Goal: Find specific page/section: Find specific page/section

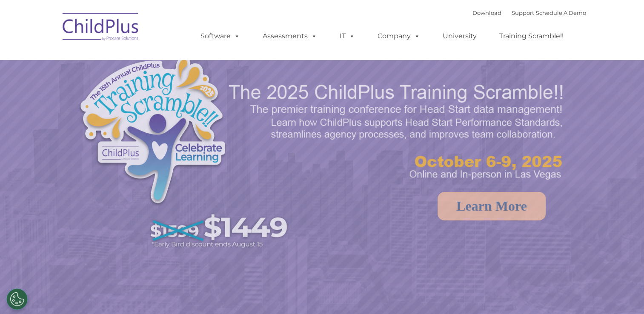
select select "MEDIUM"
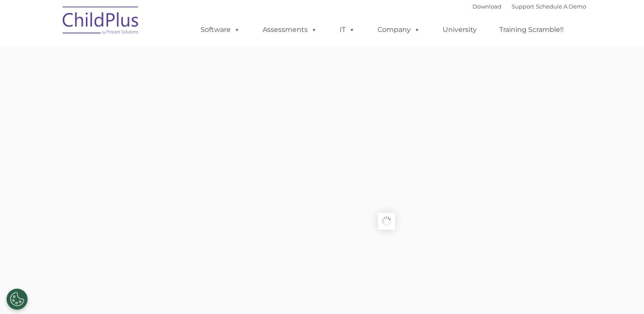
type input ""
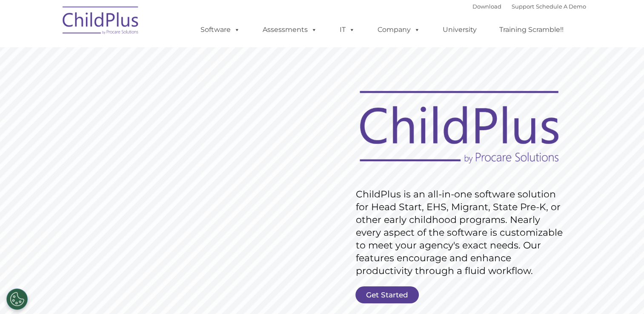
click at [80, 25] on img at bounding box center [100, 21] width 85 height 43
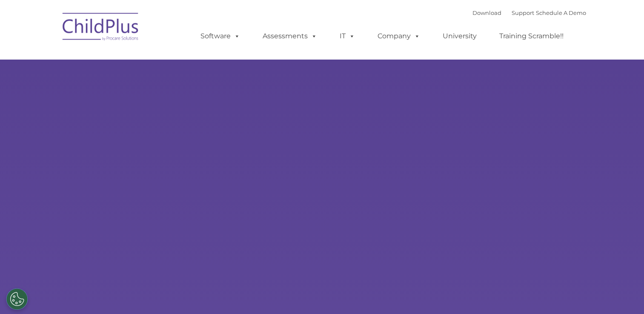
type input ""
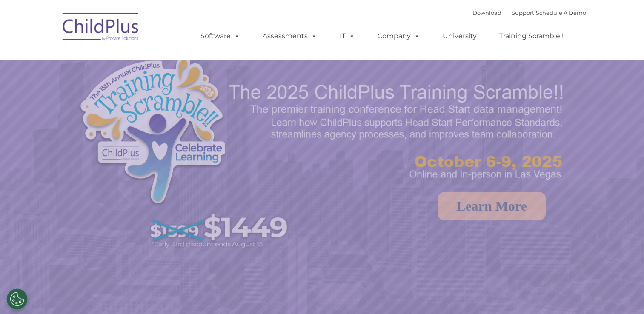
select select "MEDIUM"
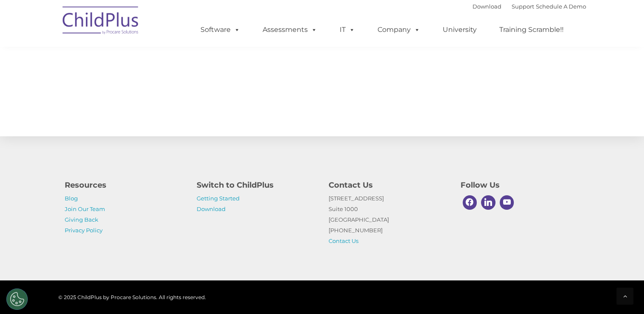
scroll to position [938, 0]
click at [205, 208] on link "Download" at bounding box center [211, 208] width 29 height 7
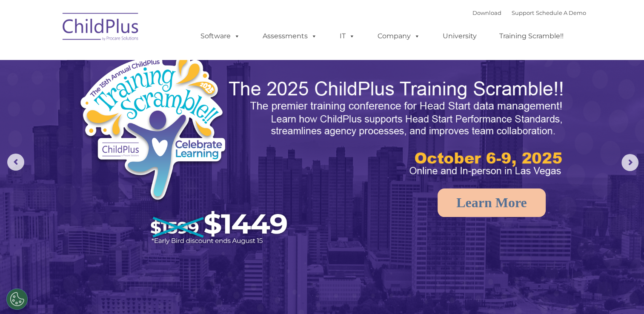
scroll to position [0, 0]
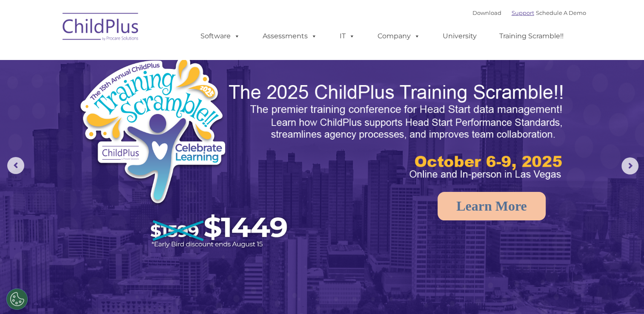
click at [516, 14] on link "Support" at bounding box center [522, 12] width 23 height 7
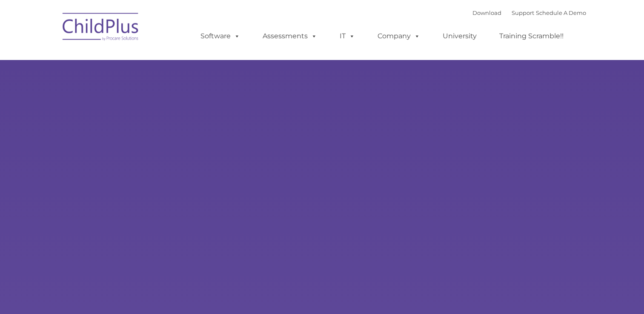
type input ""
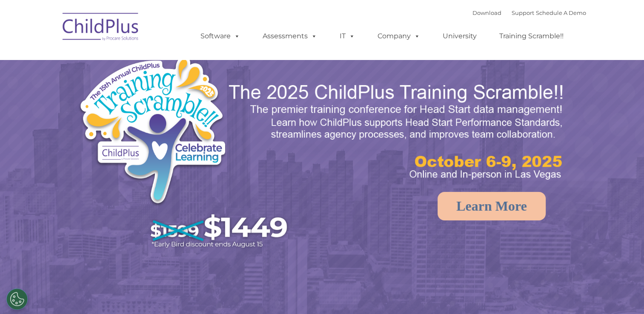
select select "MEDIUM"
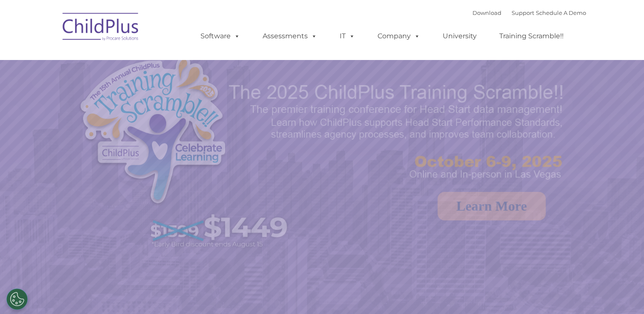
select select "MEDIUM"
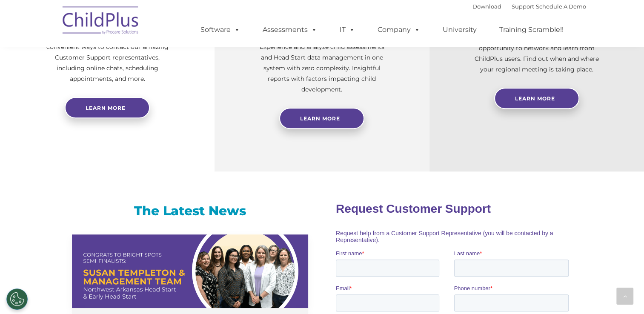
scroll to position [402, 0]
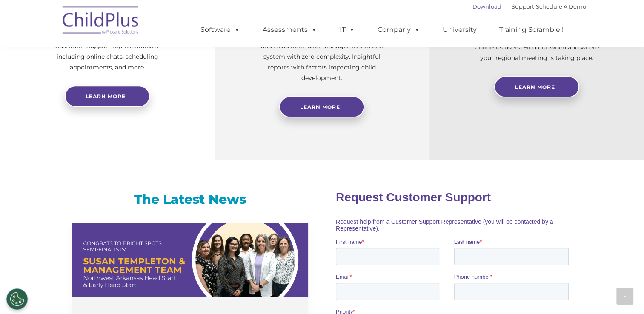
click at [472, 6] on link "Download" at bounding box center [486, 6] width 29 height 7
click at [514, 9] on link "Support" at bounding box center [522, 6] width 23 height 7
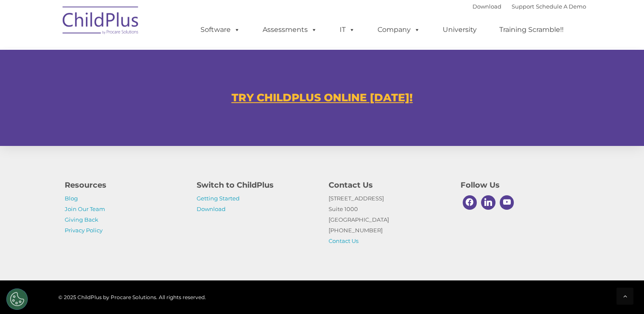
scroll to position [516, 0]
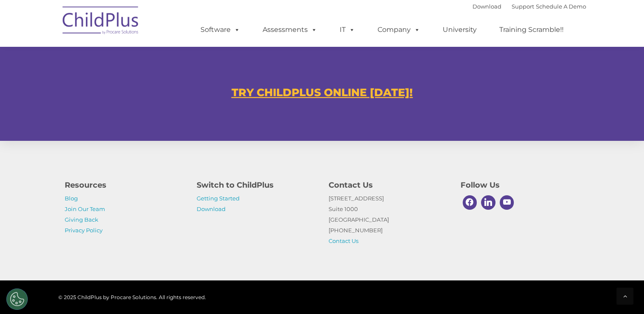
click at [390, 94] on u "TRY CHILDPLUS ONLINE [DATE]!" at bounding box center [321, 92] width 181 height 13
